Goal: Find specific page/section: Find specific page/section

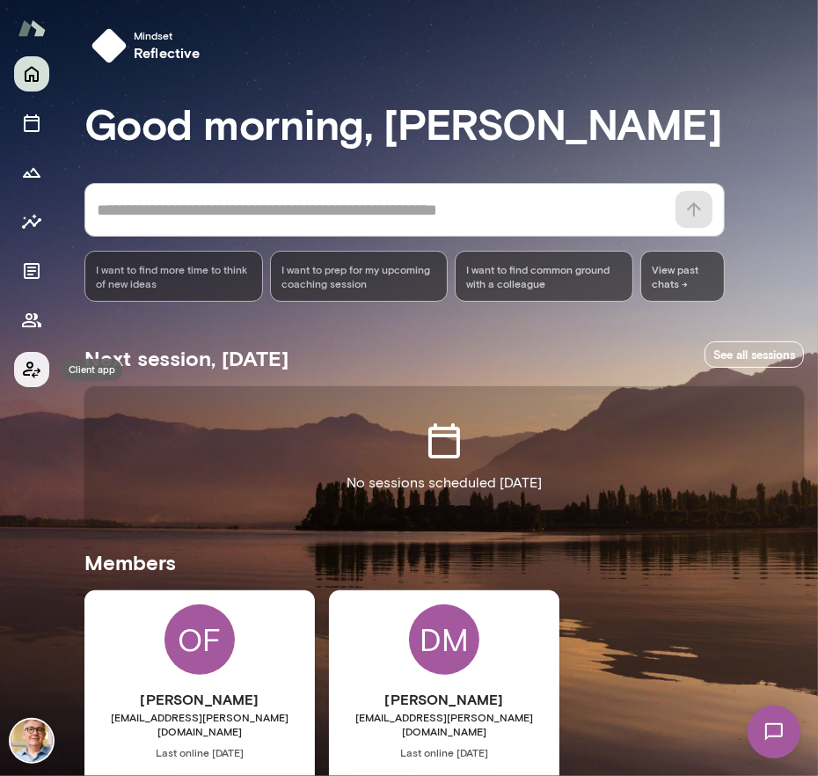
click at [29, 365] on icon "Client app" at bounding box center [31, 369] width 21 height 21
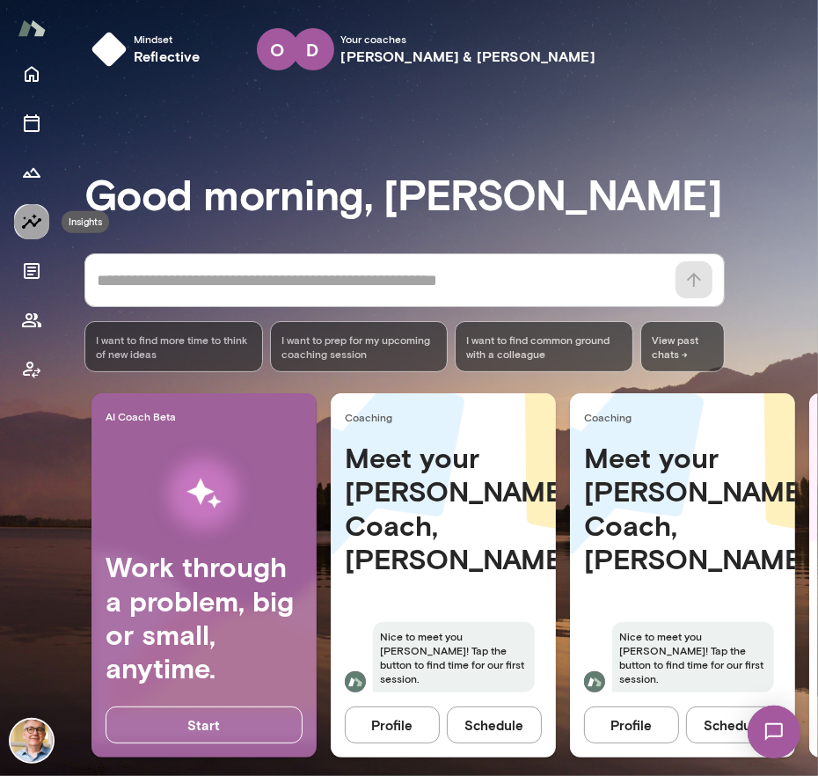
click at [33, 218] on icon "Insights" at bounding box center [31, 221] width 21 height 21
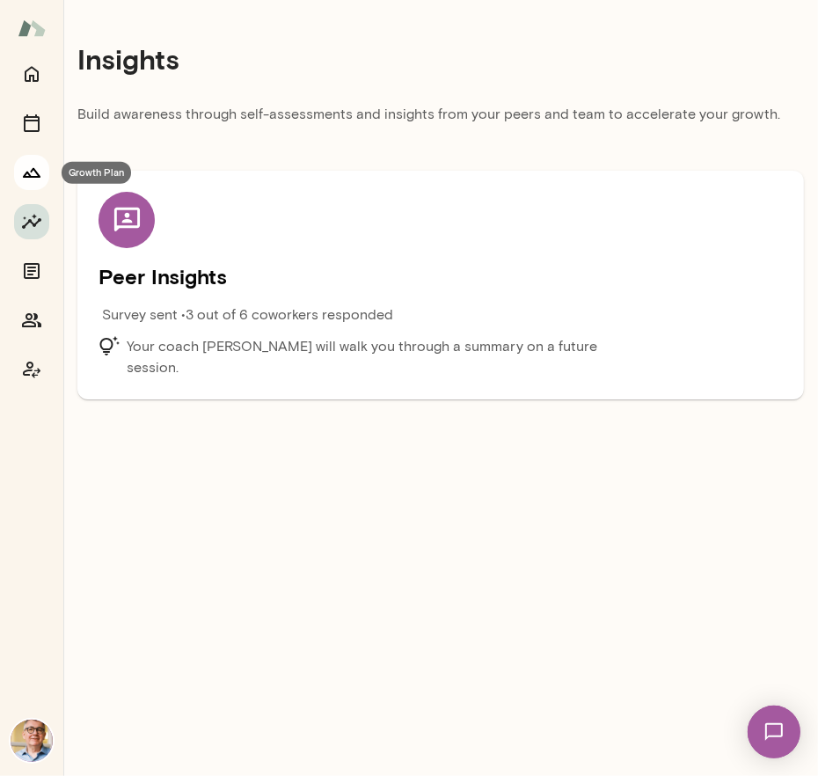
click at [29, 166] on icon "Growth Plan" at bounding box center [31, 172] width 21 height 21
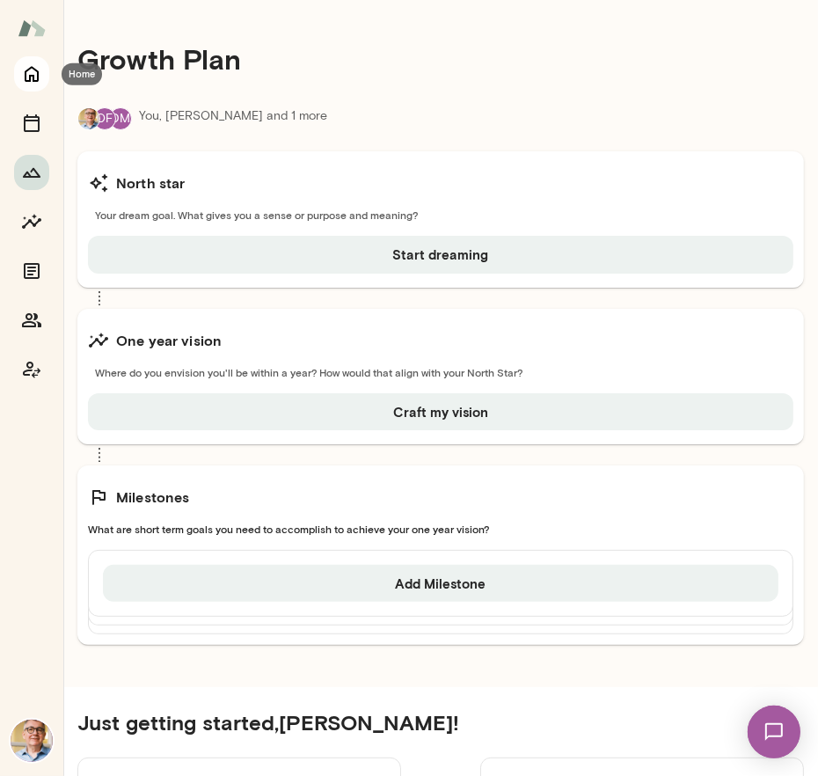
click at [30, 74] on icon "Home" at bounding box center [31, 73] width 21 height 21
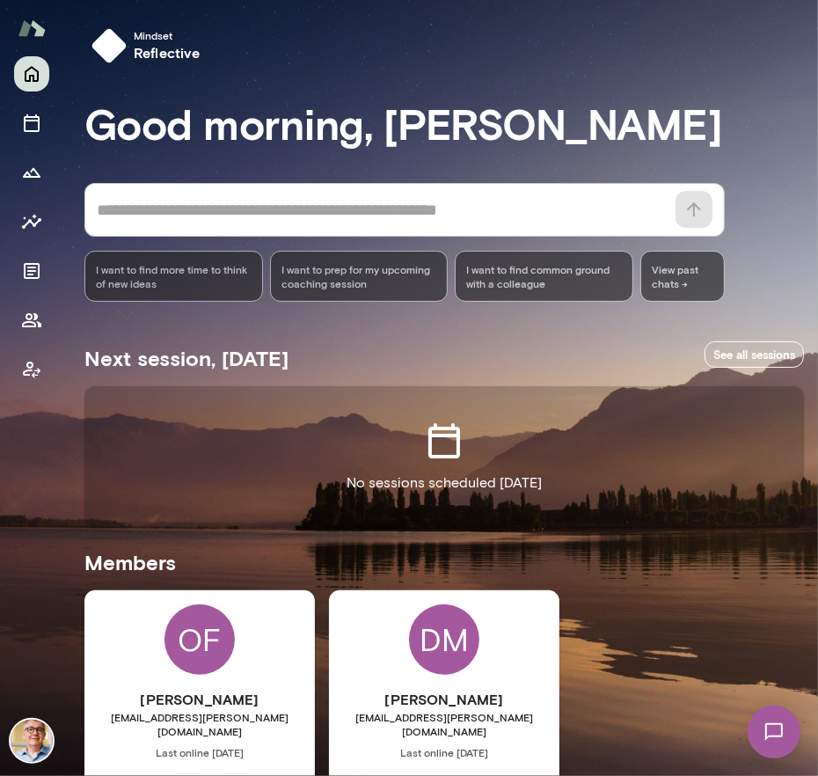
click at [26, 22] on img at bounding box center [32, 27] width 28 height 33
click at [28, 366] on icon "Client app" at bounding box center [31, 369] width 21 height 21
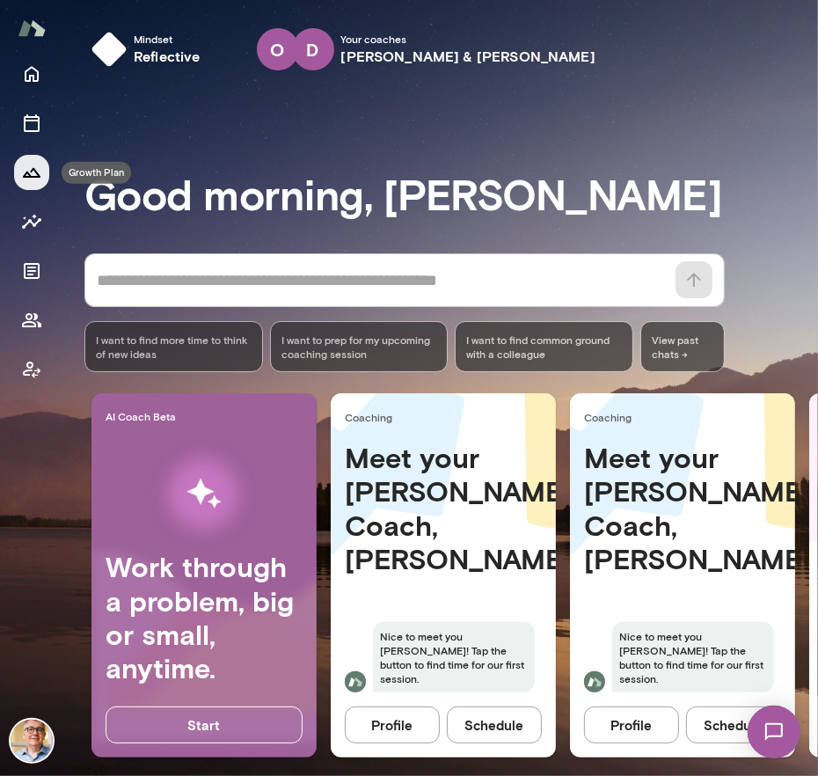
click at [23, 172] on icon "Growth Plan" at bounding box center [31, 172] width 21 height 21
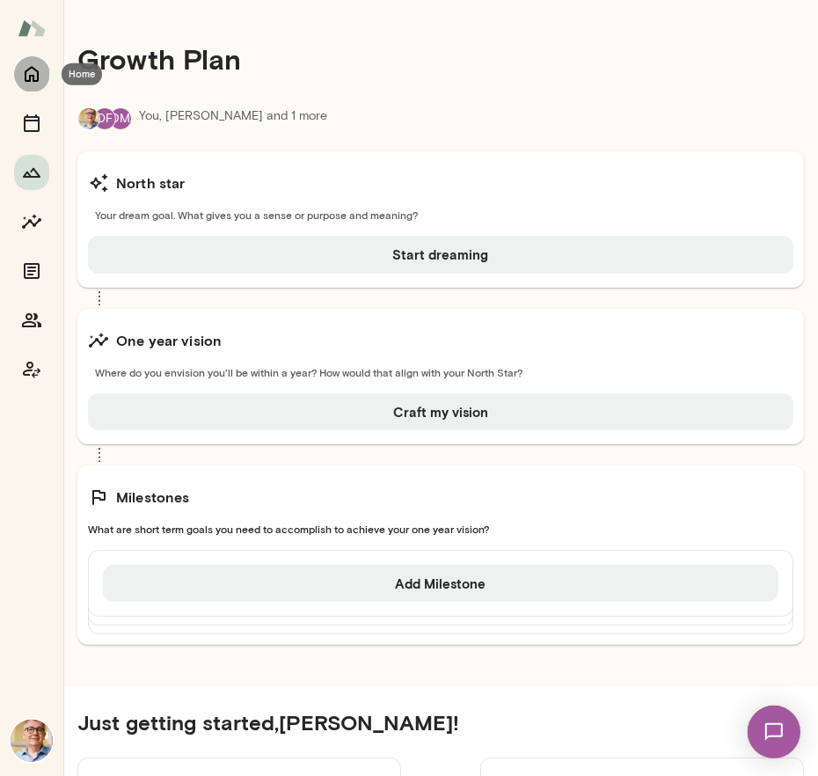
click at [34, 67] on icon "Home" at bounding box center [31, 73] width 21 height 21
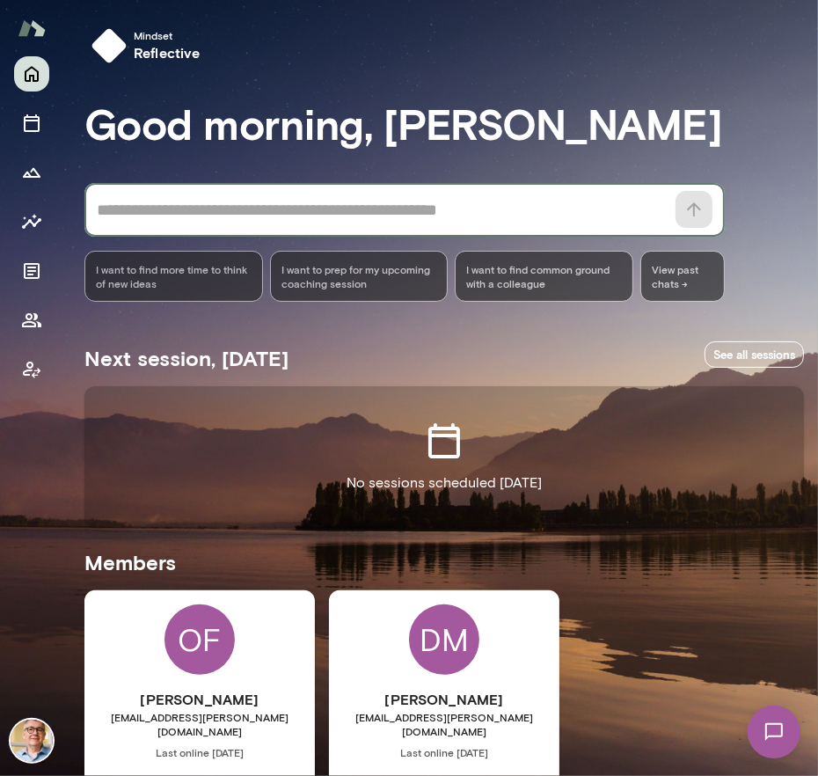
click at [223, 209] on textarea at bounding box center [381, 210] width 568 height 25
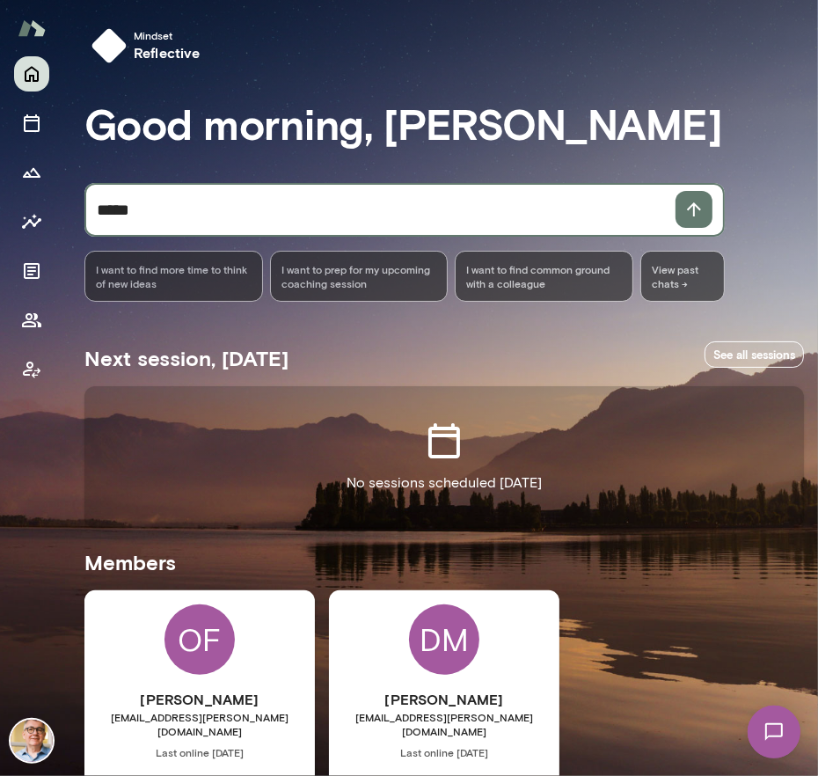
type textarea "*****"
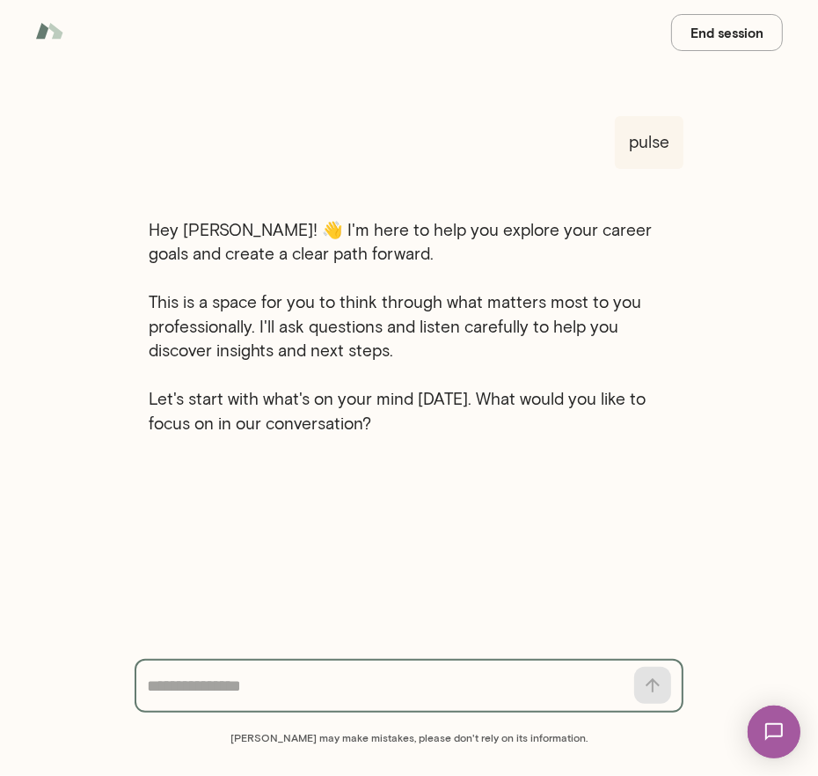
click at [725, 35] on button "End session" at bounding box center [727, 32] width 112 height 37
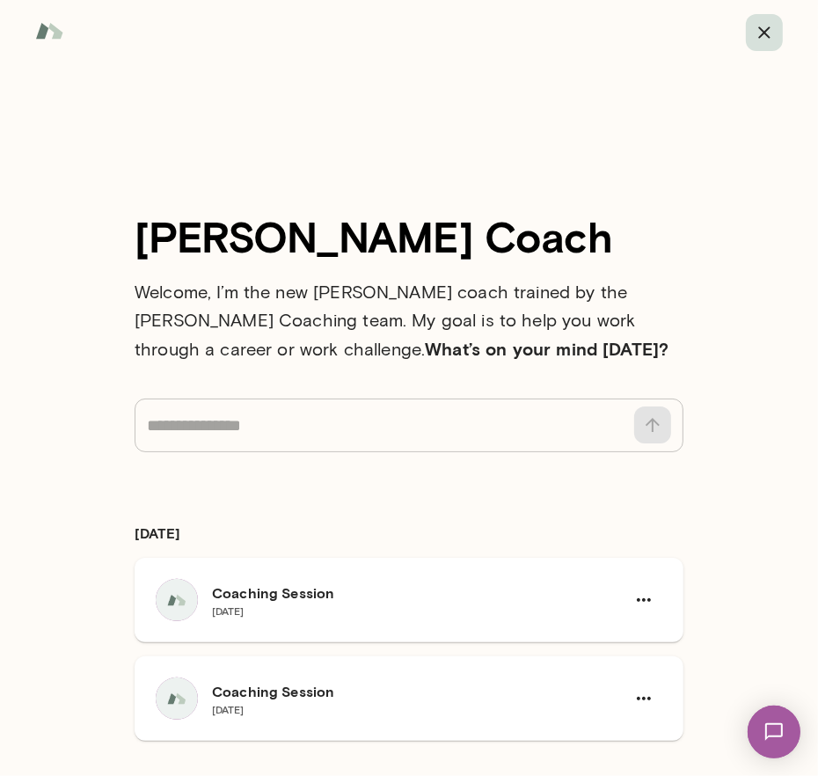
click at [765, 32] on icon "button" at bounding box center [763, 31] width 11 height 11
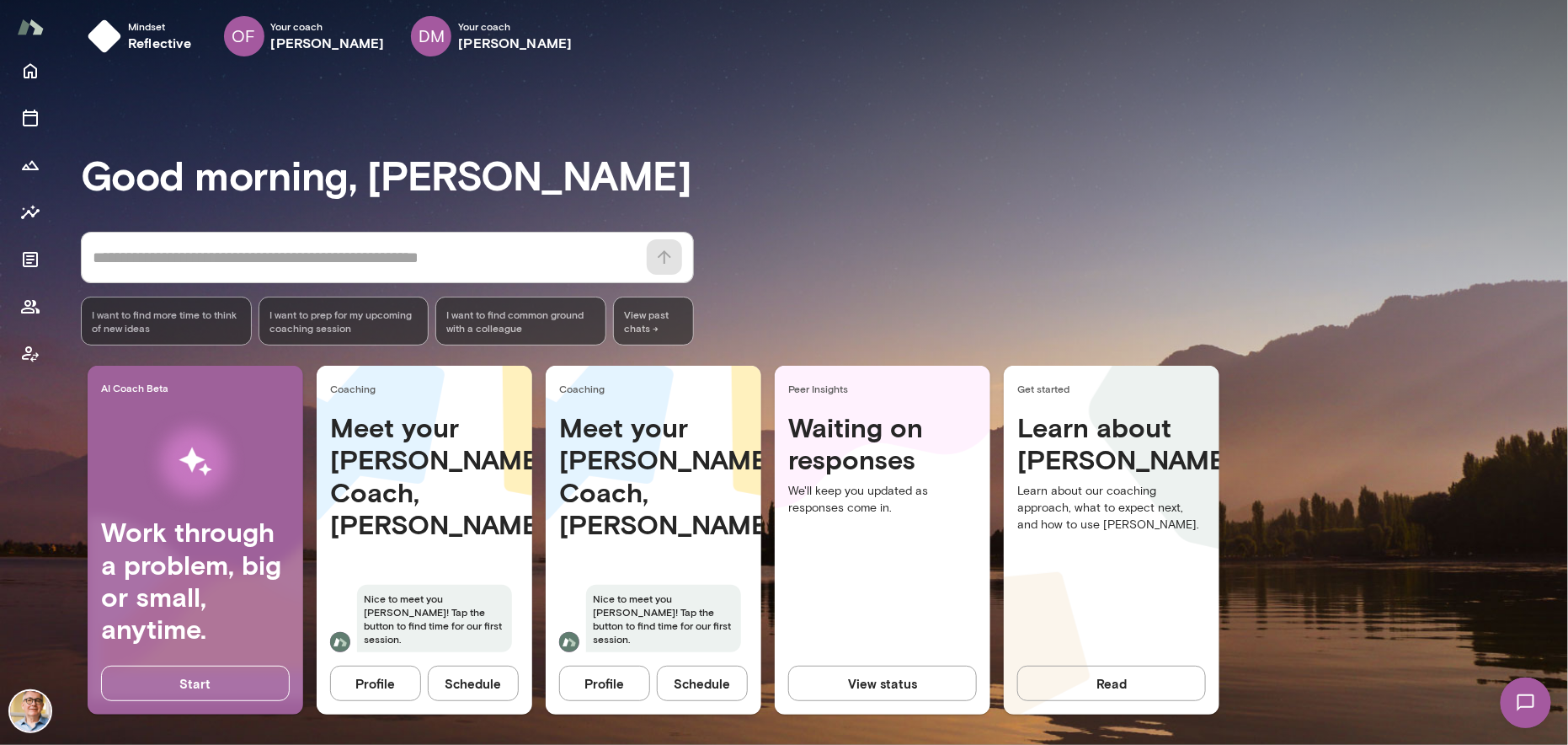
scroll to position [13, 0]
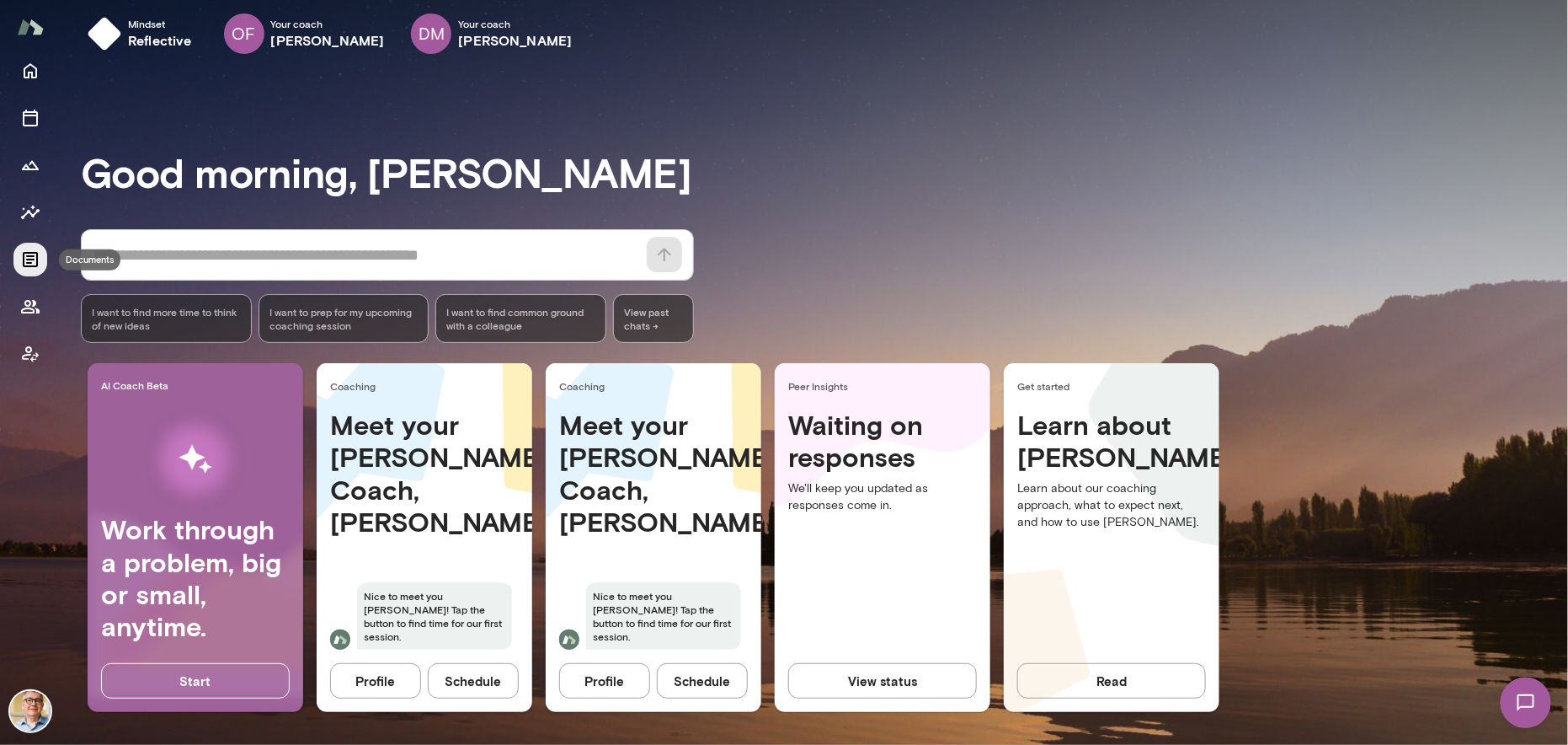
click at [29, 258] on icon "Documents" at bounding box center [30, 259] width 20 height 20
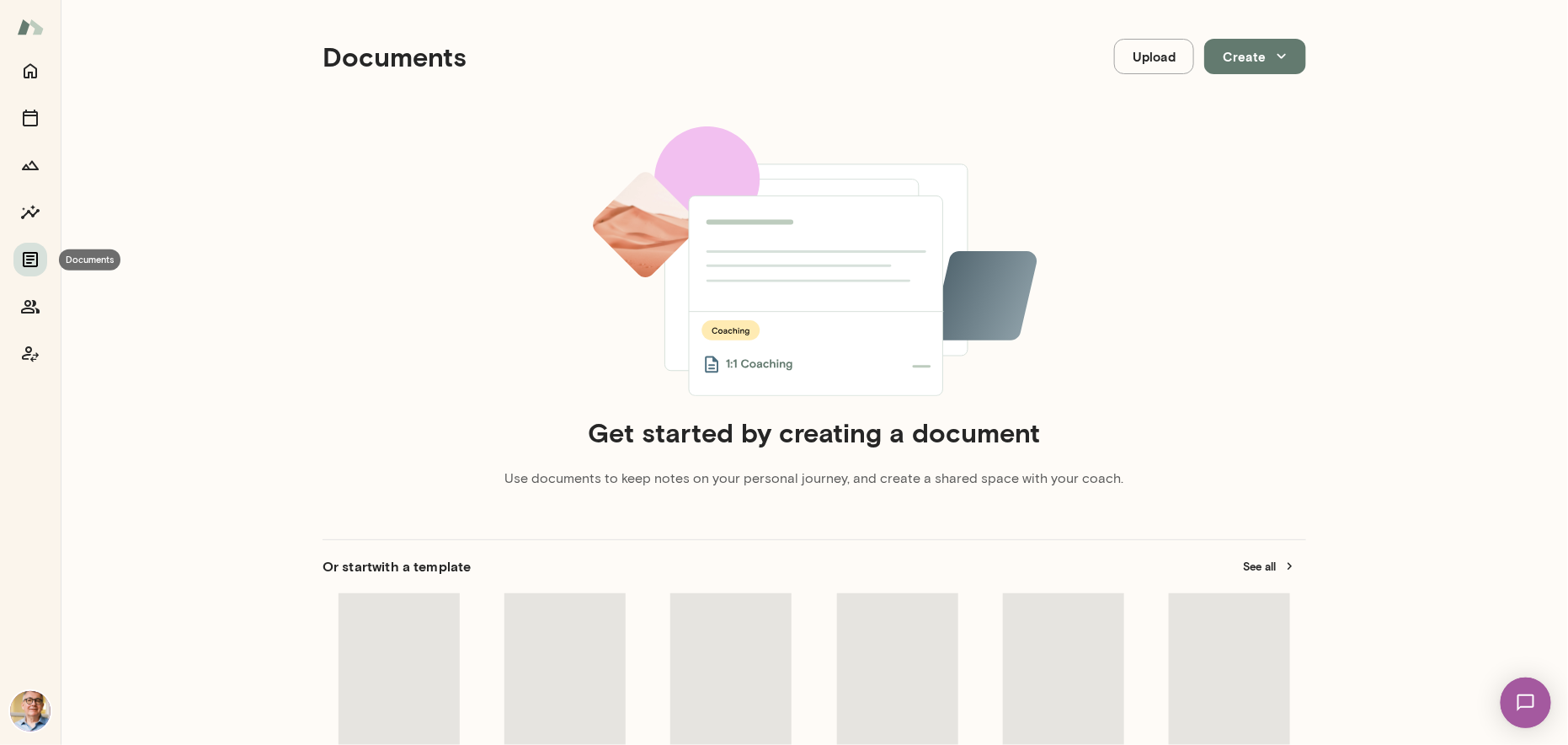
scroll to position [13, 0]
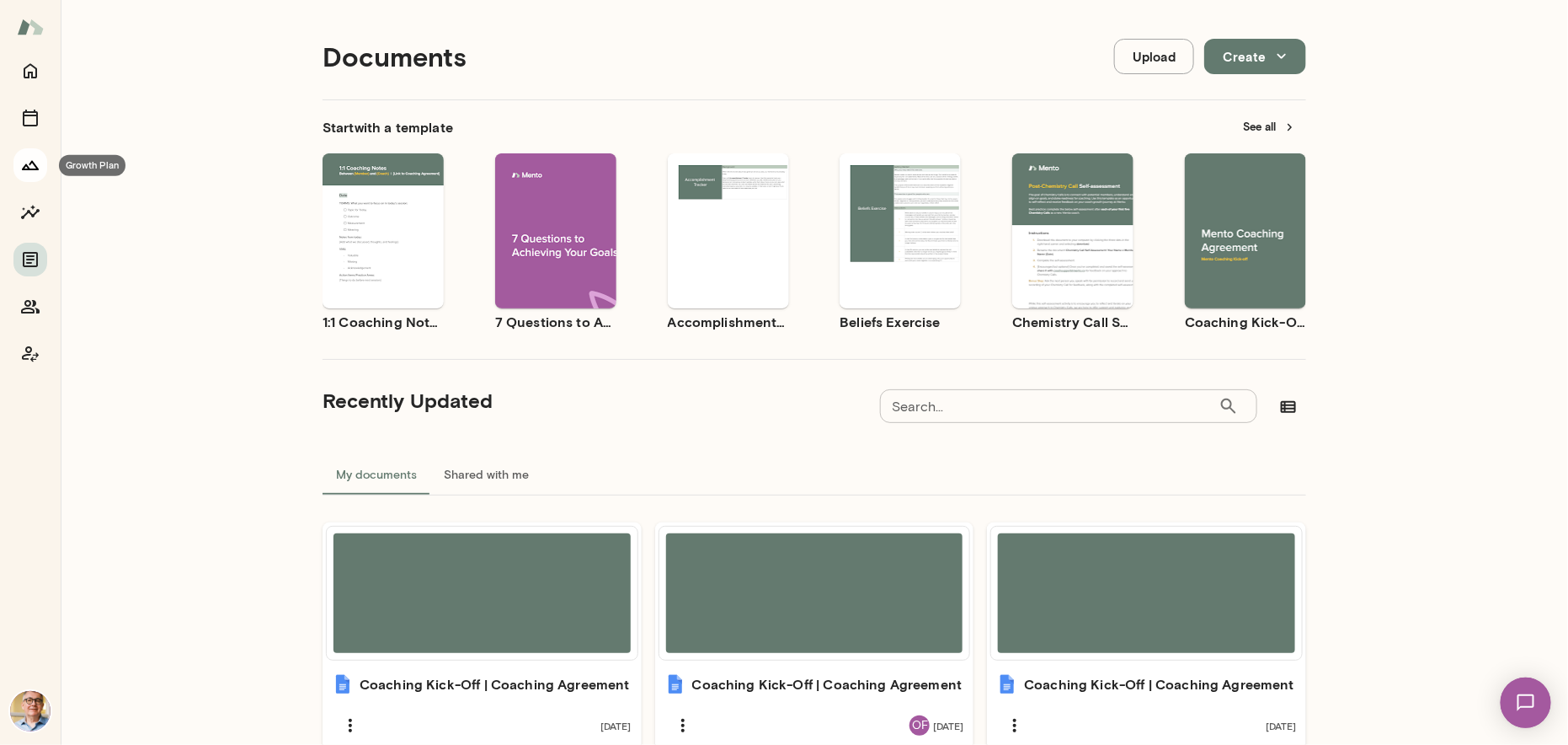
click at [32, 161] on icon "Growth Plan" at bounding box center [31, 166] width 17 height 10
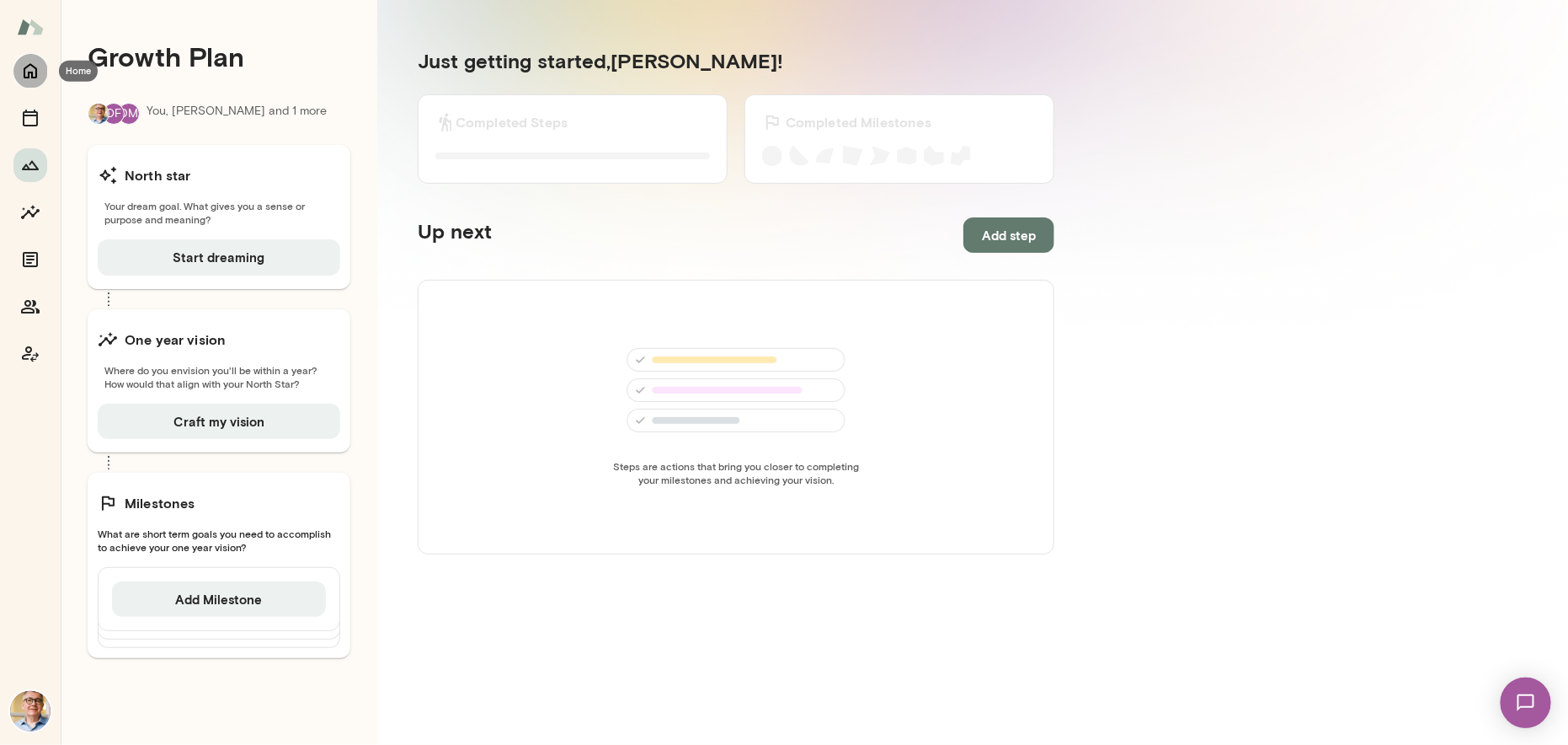
click at [29, 67] on icon "Home" at bounding box center [30, 70] width 20 height 20
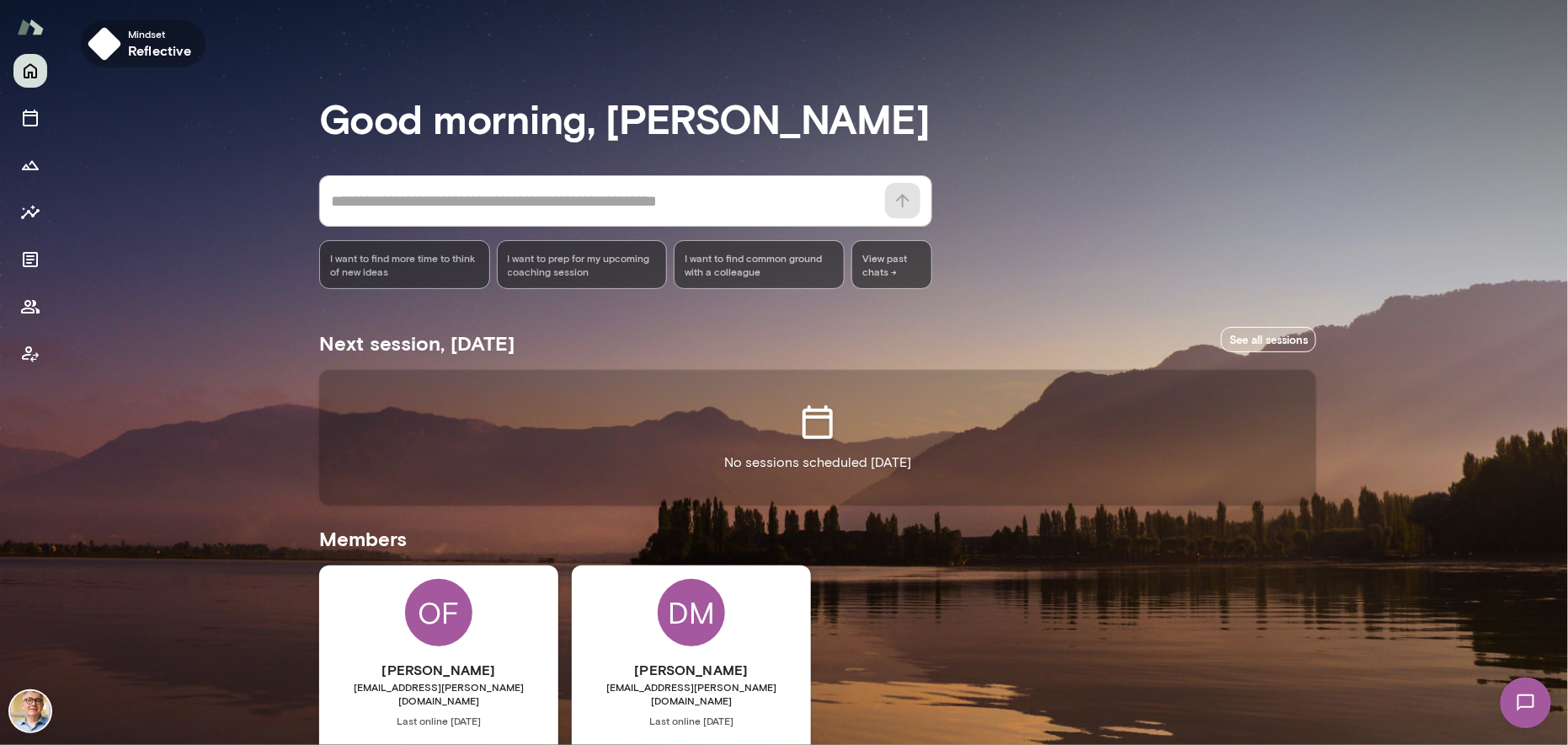
click at [137, 43] on h6 "reflective" at bounding box center [160, 50] width 64 height 20
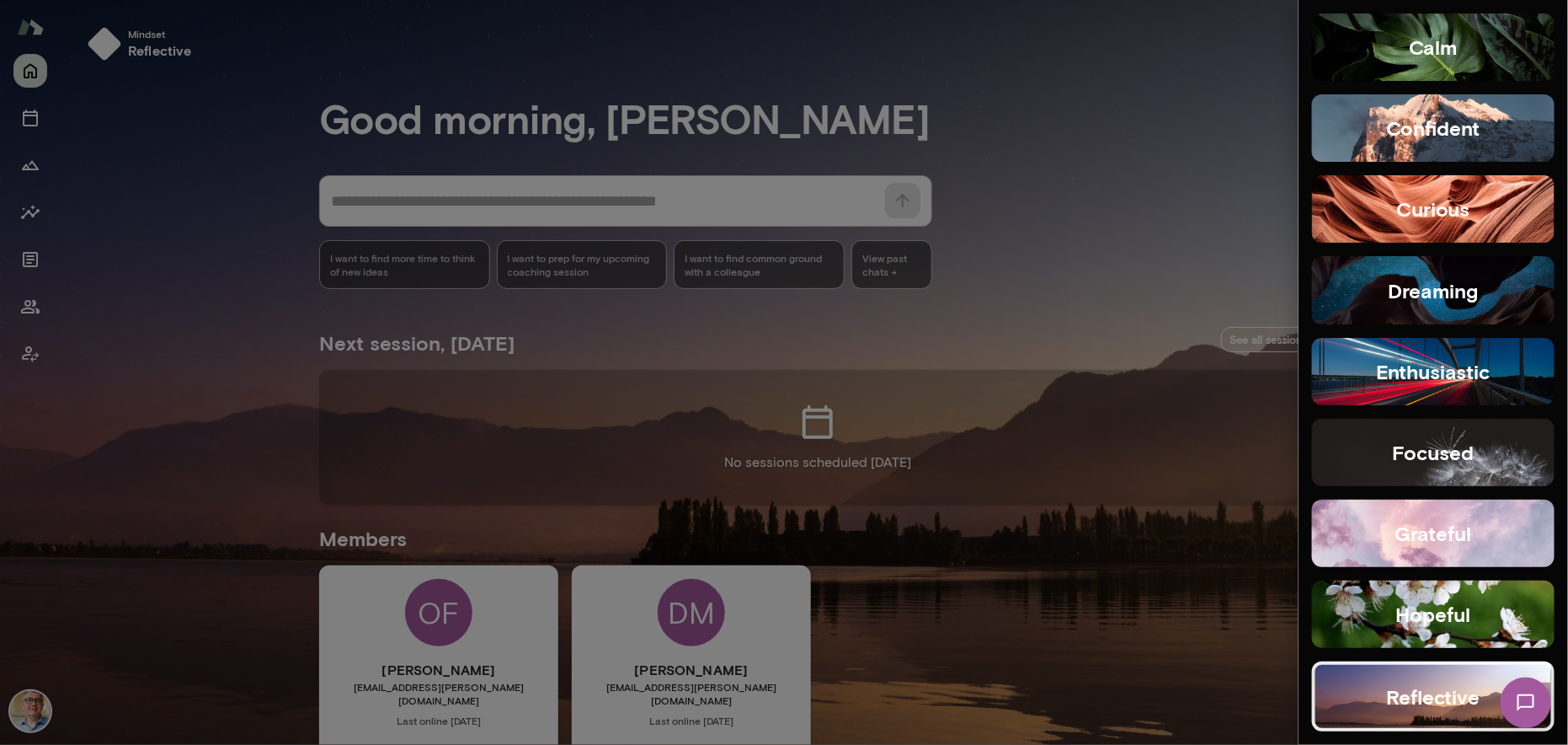
click at [168, 151] on div at bounding box center [784, 372] width 1568 height 745
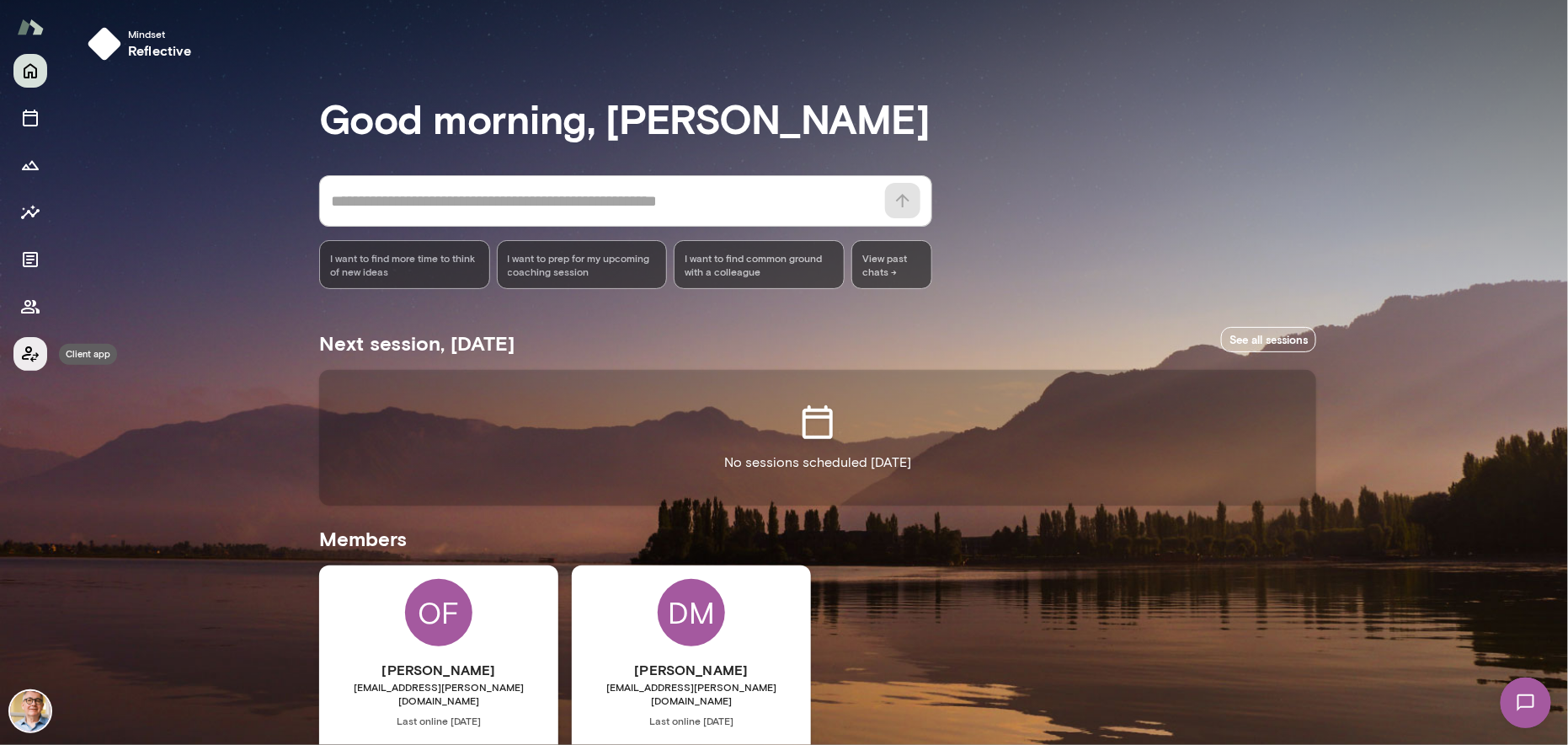
click at [28, 350] on icon "Client app" at bounding box center [30, 353] width 20 height 20
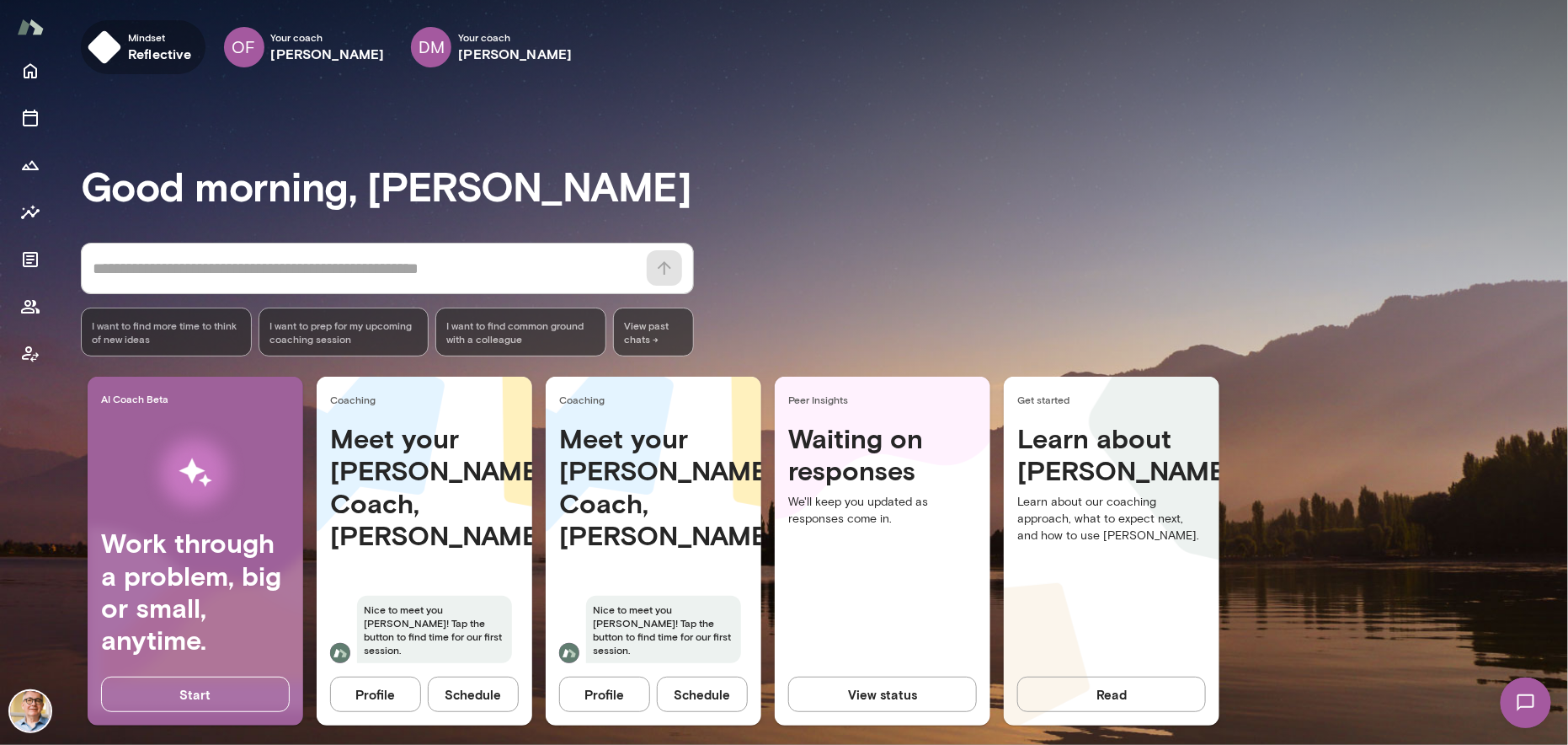
click at [112, 39] on img "button" at bounding box center [104, 47] width 34 height 34
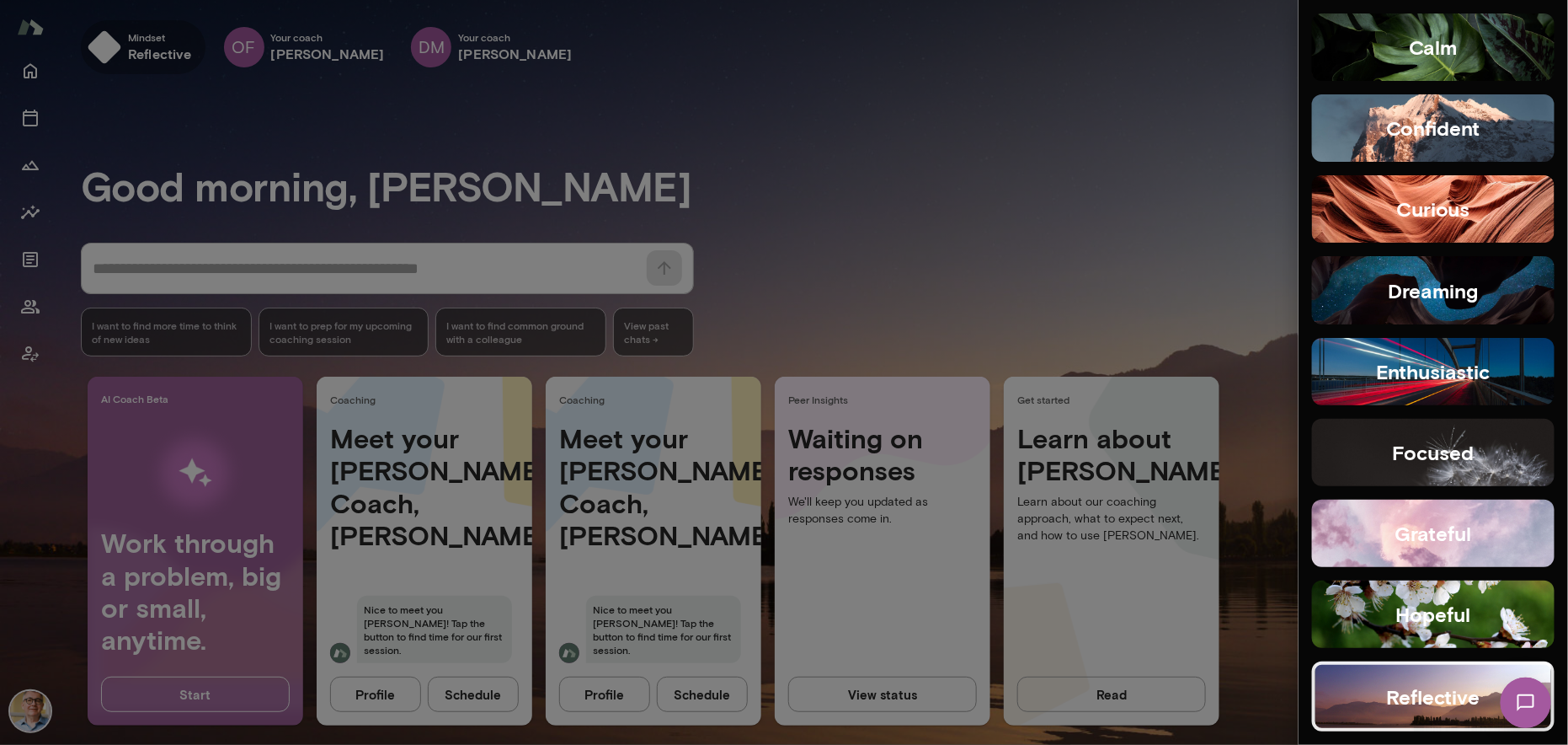
click at [112, 39] on div at bounding box center [784, 372] width 1568 height 745
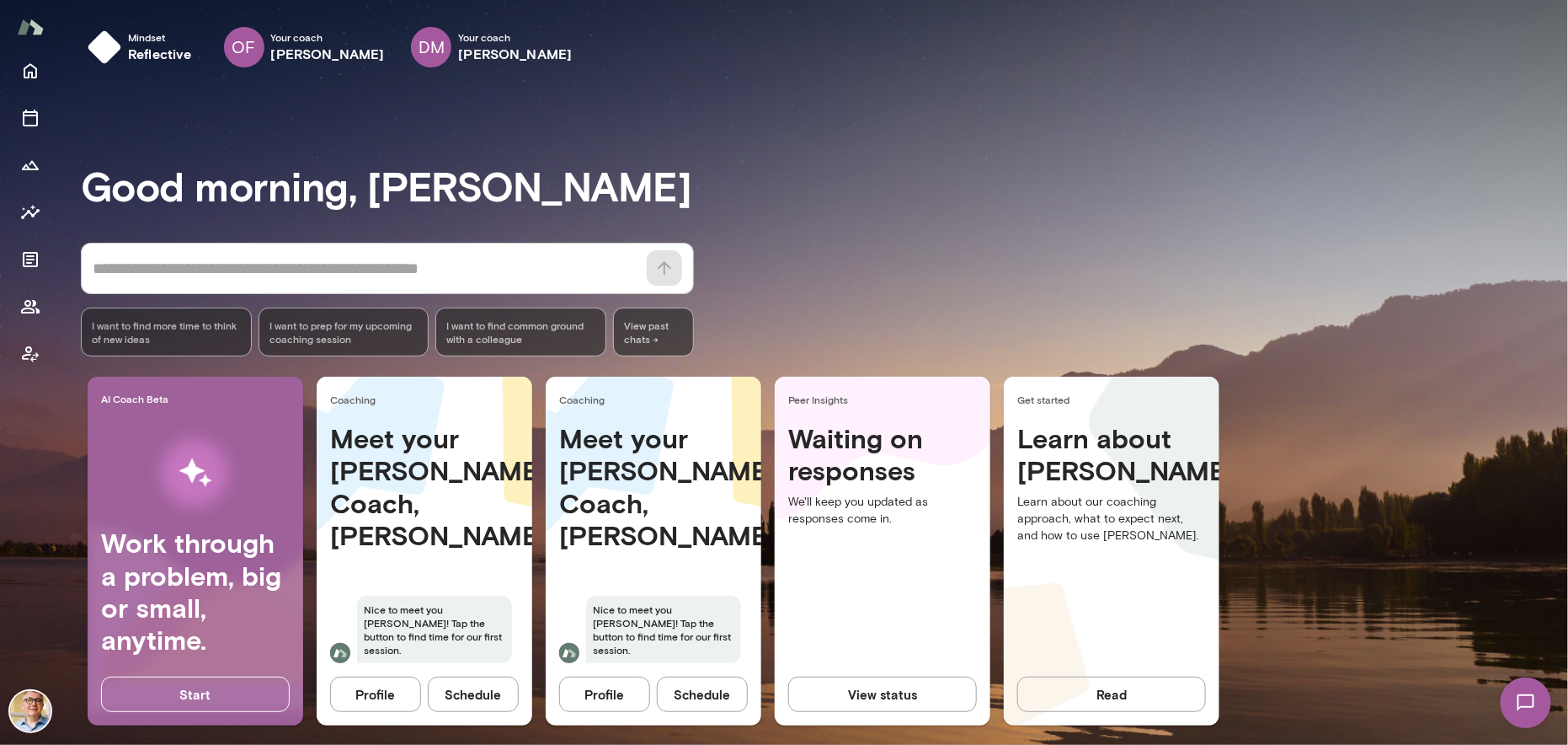
click at [30, 710] on img at bounding box center [31, 711] width 40 height 40
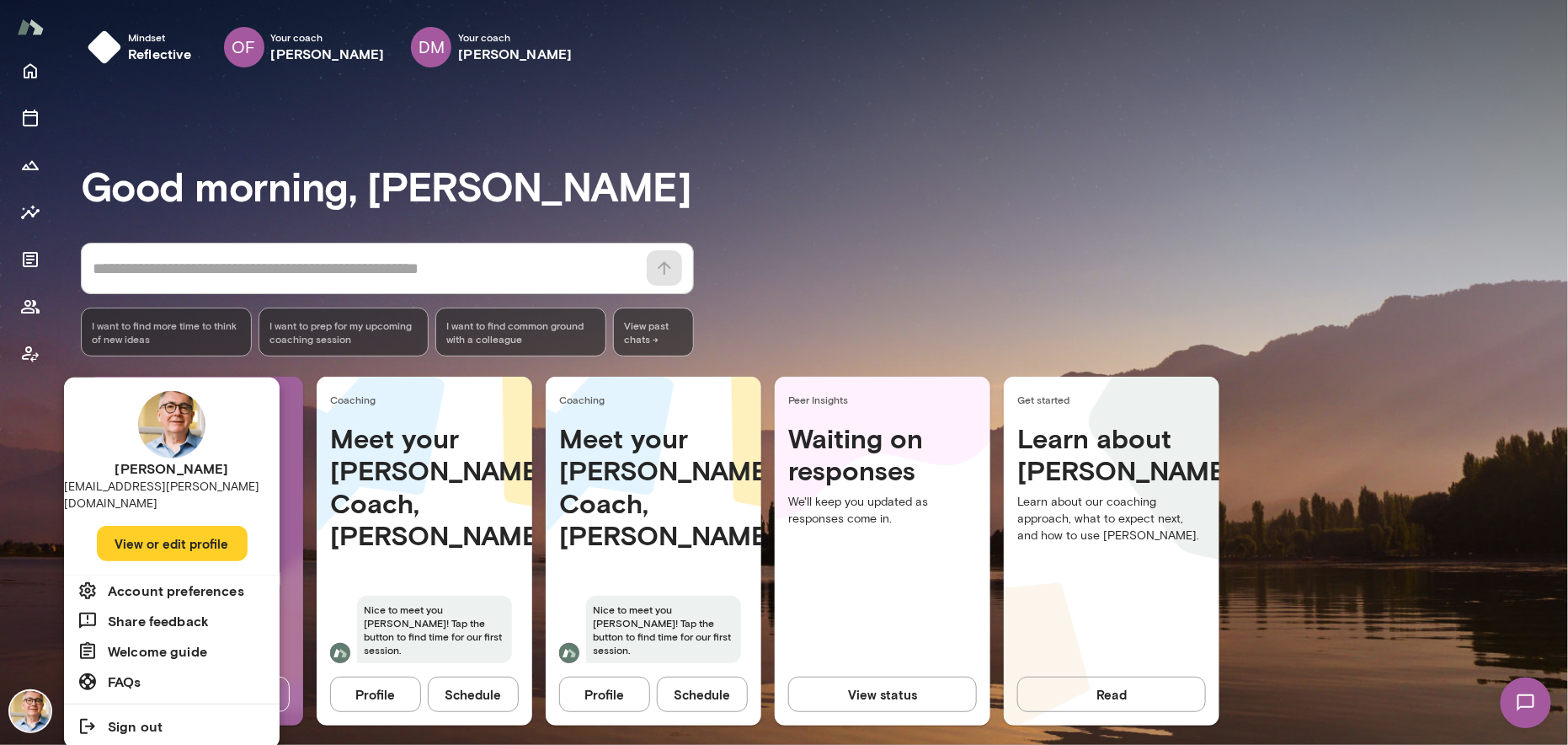
click at [30, 710] on div at bounding box center [784, 372] width 1568 height 745
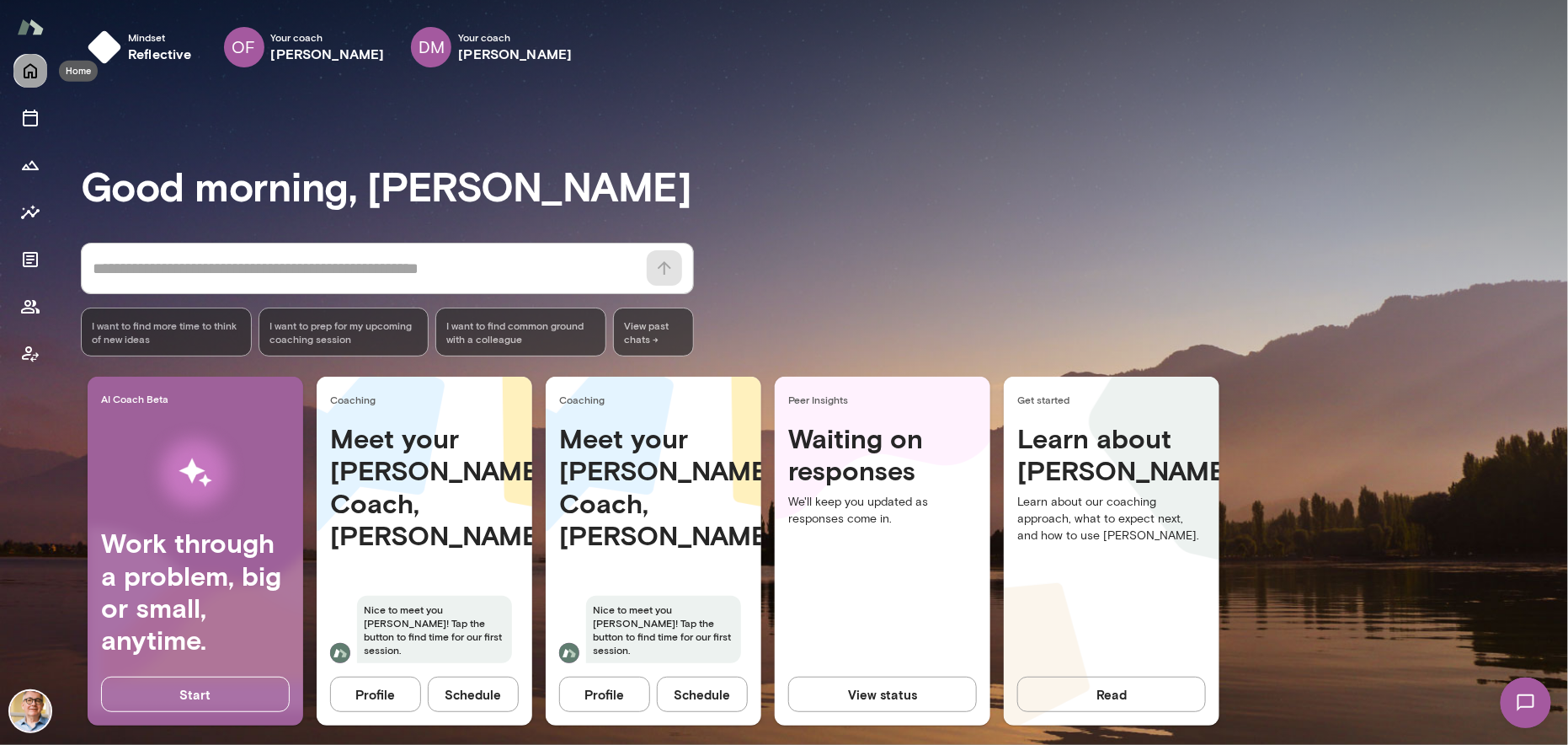
click at [32, 75] on icon "Home" at bounding box center [31, 72] width 13 height 15
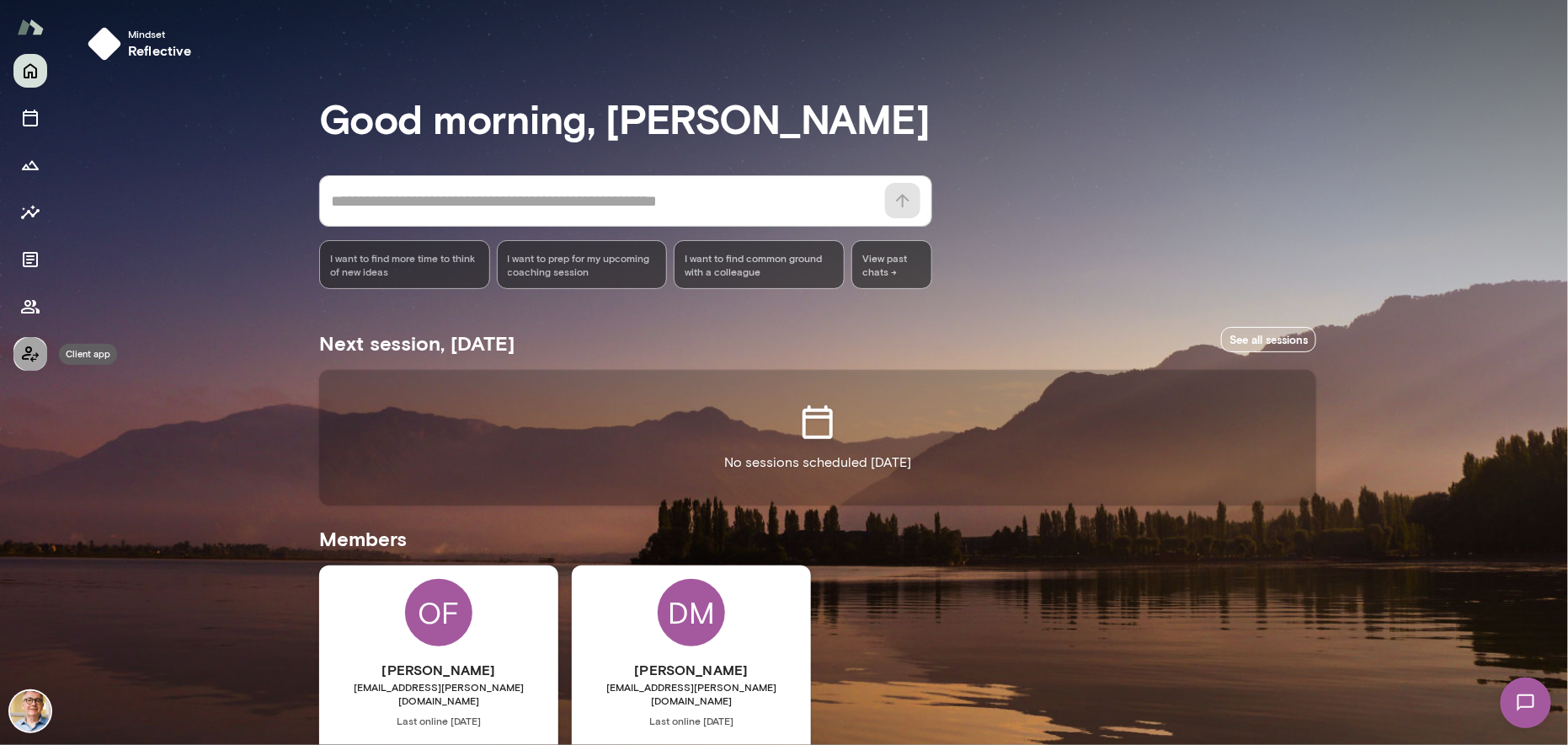
click at [32, 356] on icon "Client app" at bounding box center [30, 353] width 20 height 20
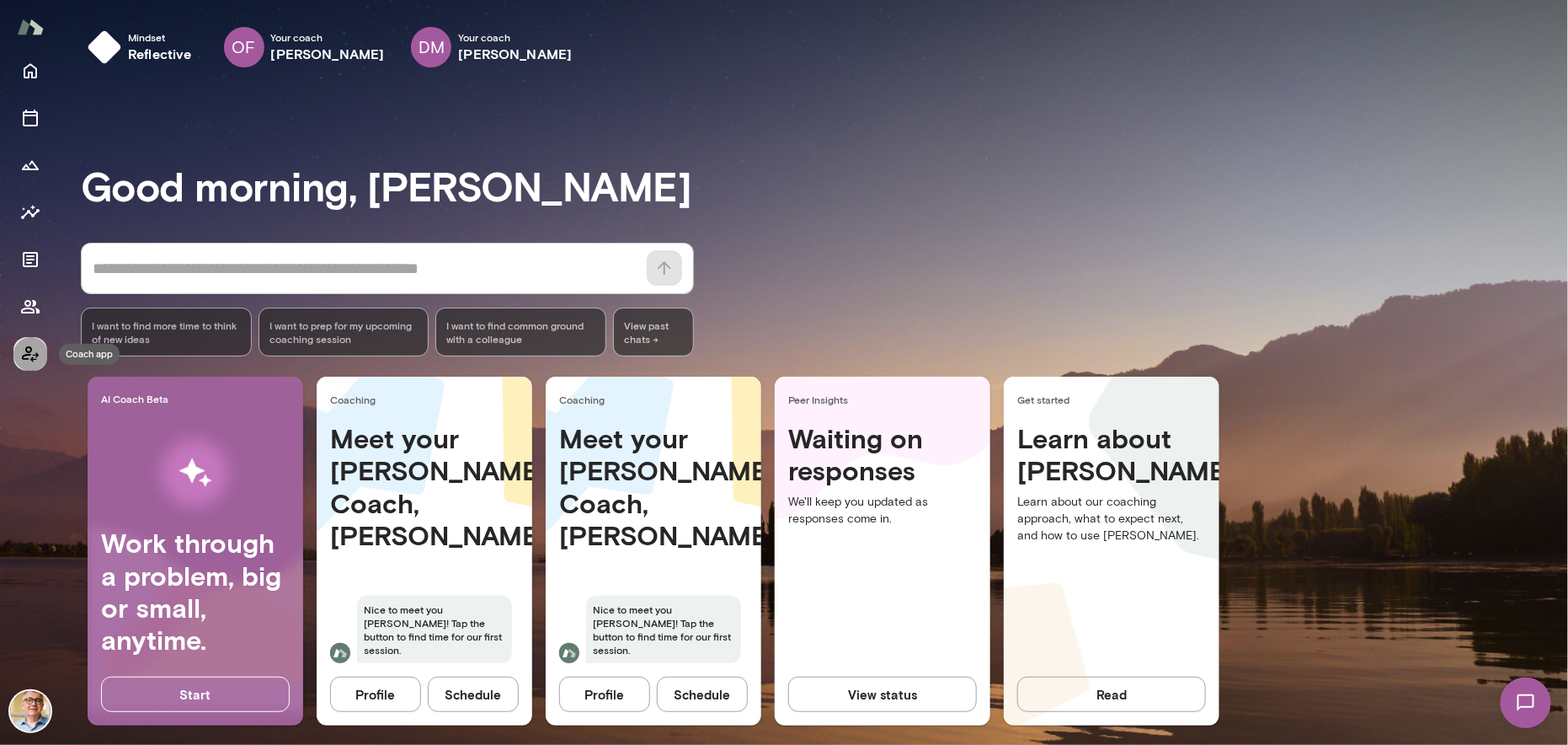
click at [30, 357] on icon "Coach app" at bounding box center [30, 353] width 20 height 20
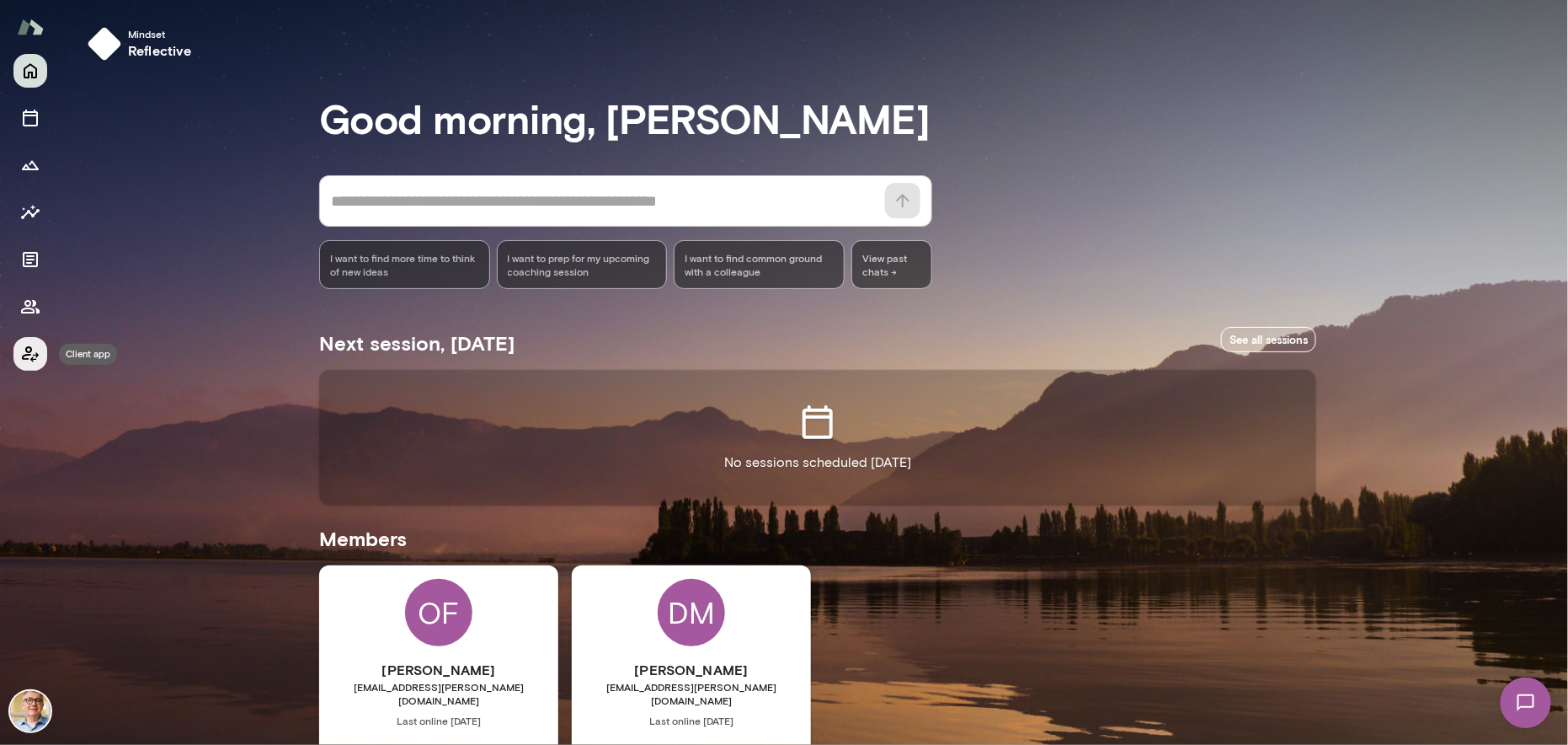
click at [29, 358] on icon "Client app" at bounding box center [30, 353] width 20 height 20
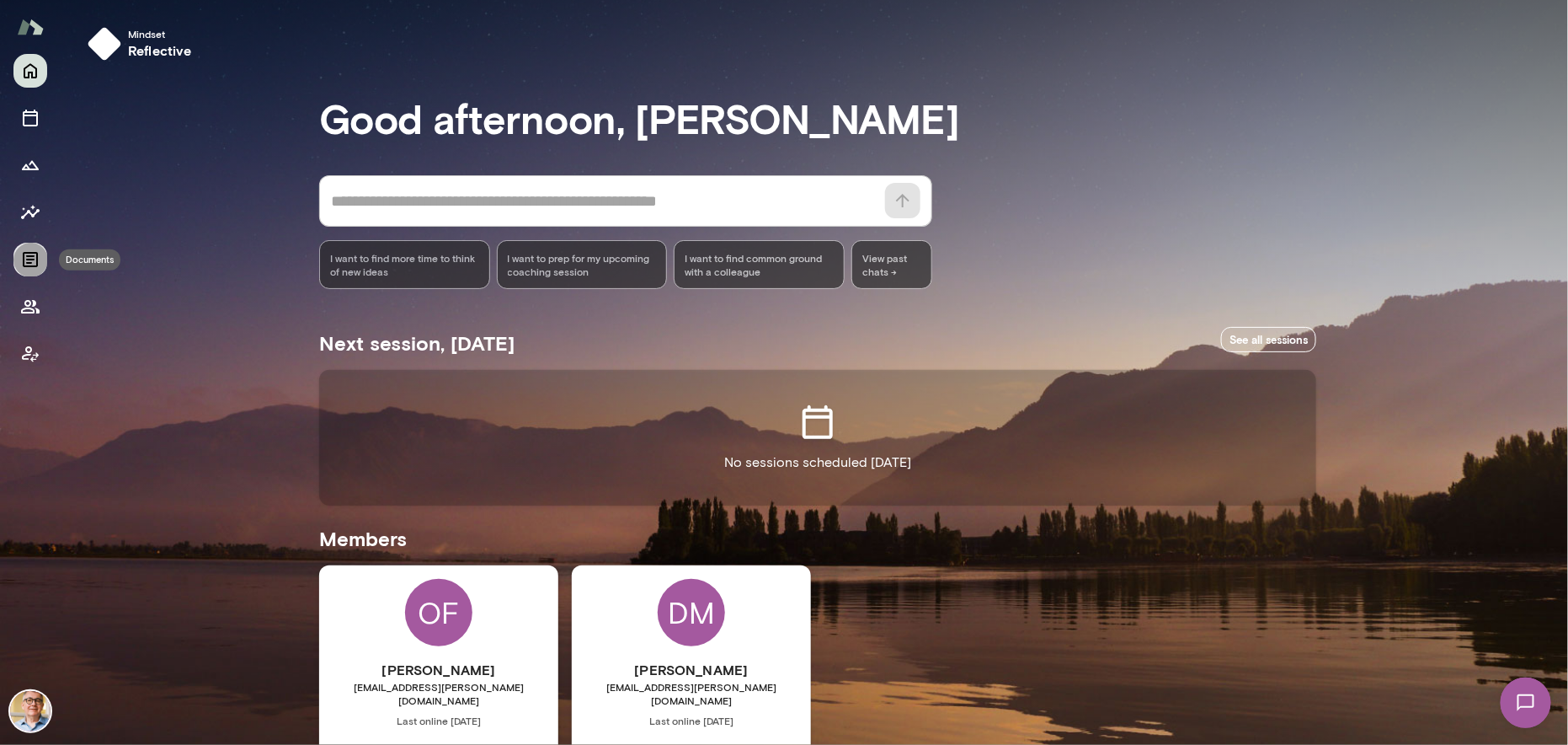
click at [35, 264] on icon "Documents" at bounding box center [30, 259] width 20 height 20
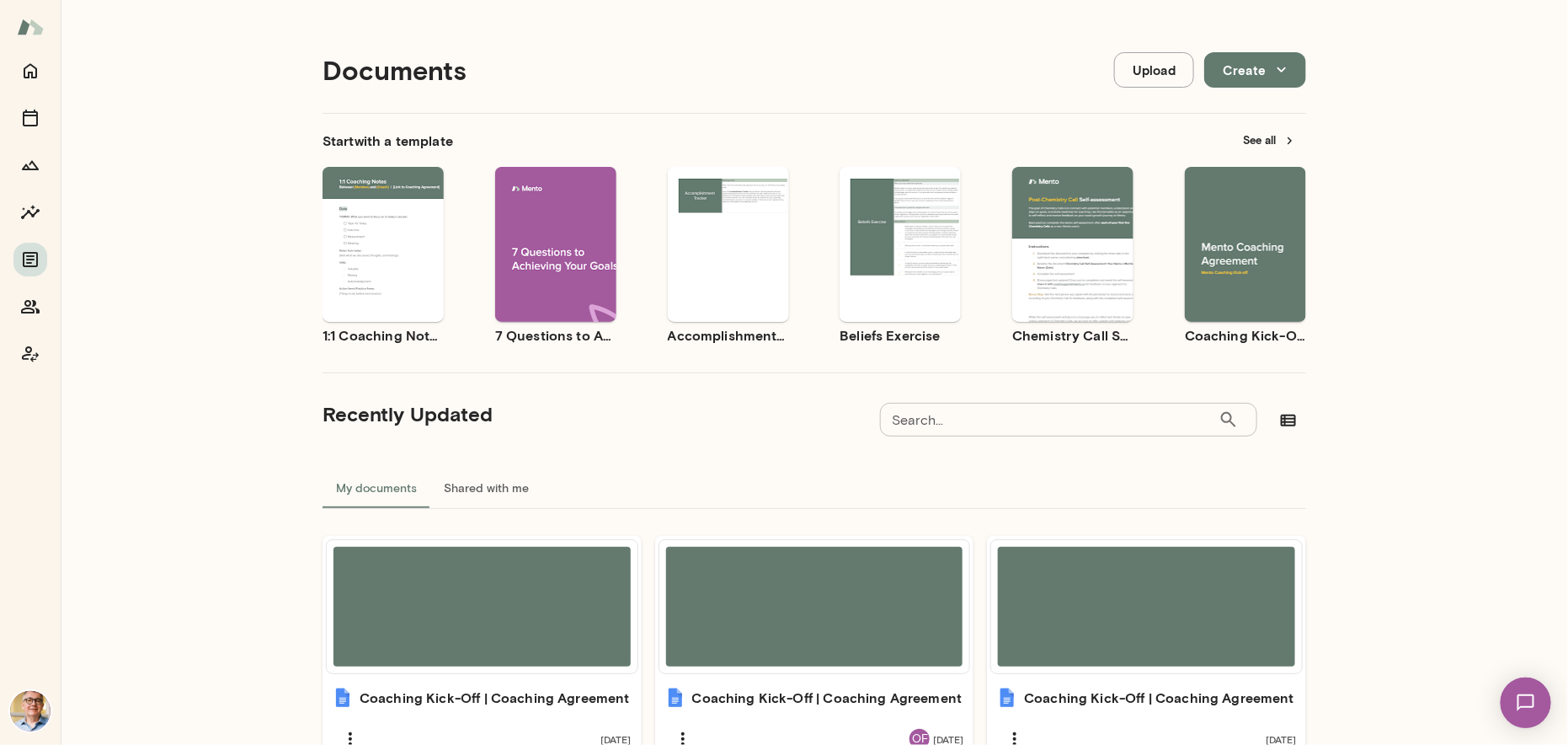
click at [943, 418] on input "Search..." at bounding box center [1049, 419] width 339 height 34
type input "*****"
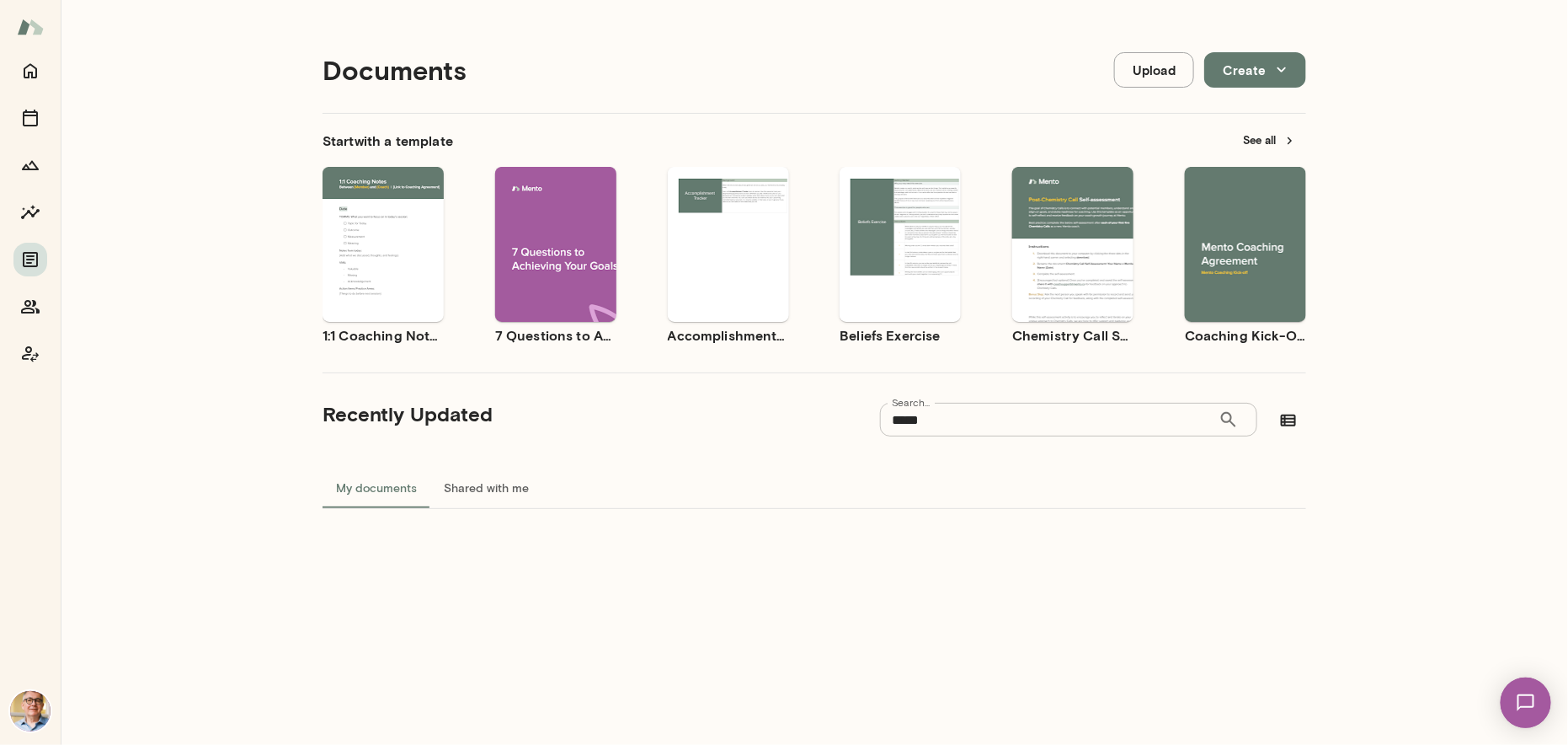
click at [27, 22] on img at bounding box center [31, 26] width 27 height 32
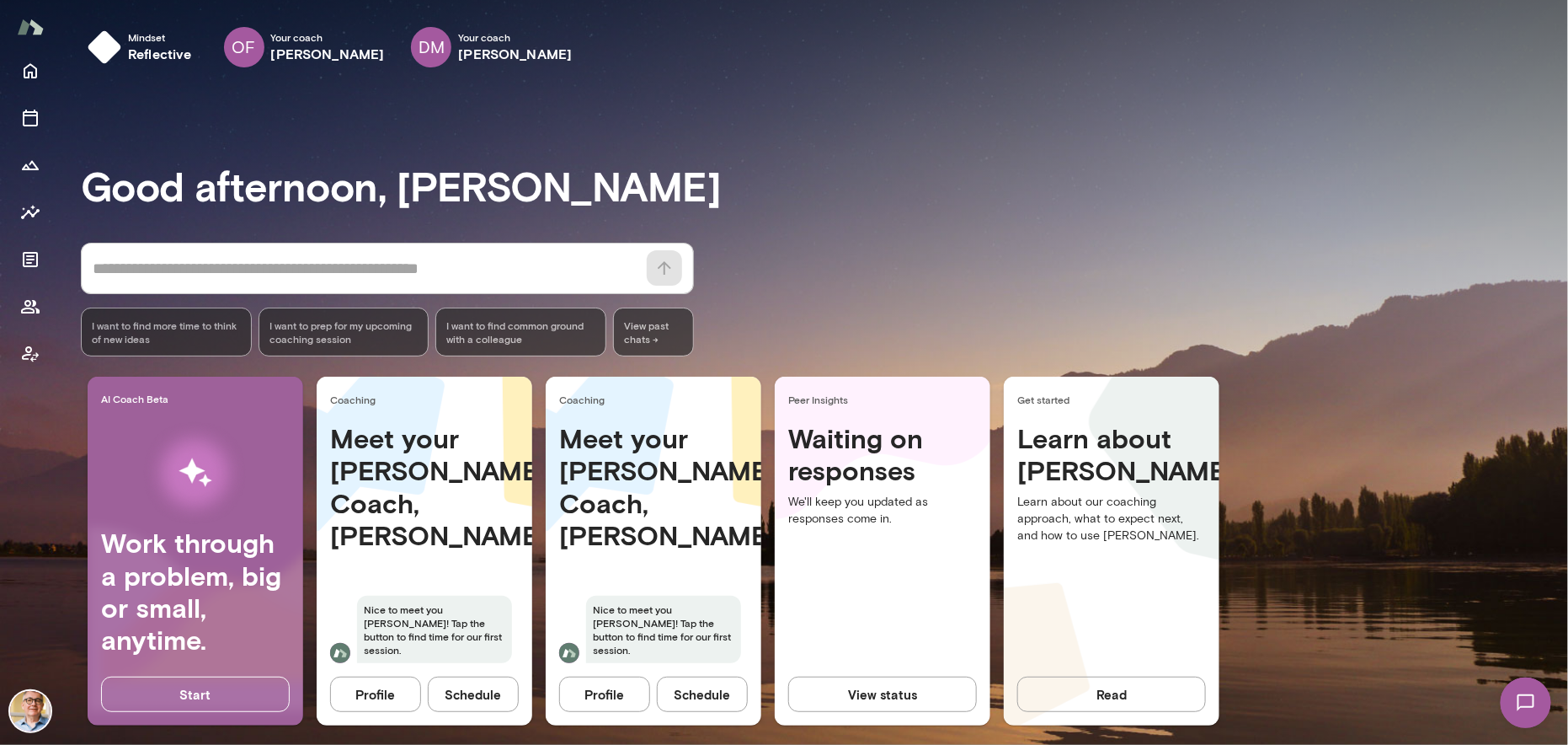
drag, startPoint x: 54, startPoint y: 0, endPoint x: 871, endPoint y: 162, distance: 832.9
click at [871, 162] on div "Good afternoon, Scott * ​ ​ I want to find more time to think of new ideas I wa…" at bounding box center [824, 420] width 1488 height 638
